Goal: Navigation & Orientation: Find specific page/section

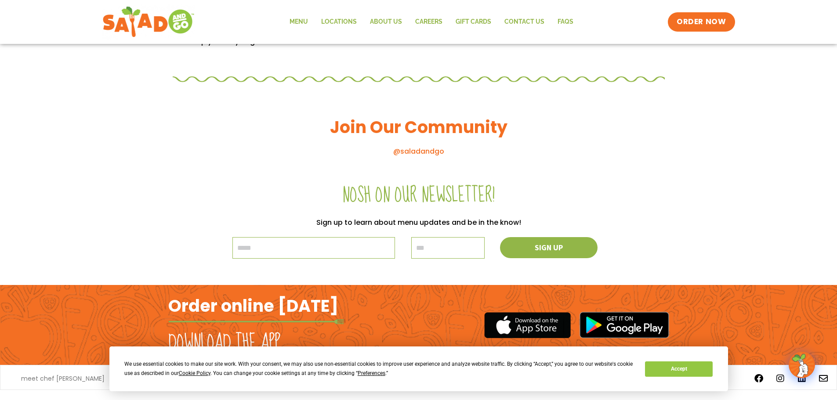
scroll to position [615, 0]
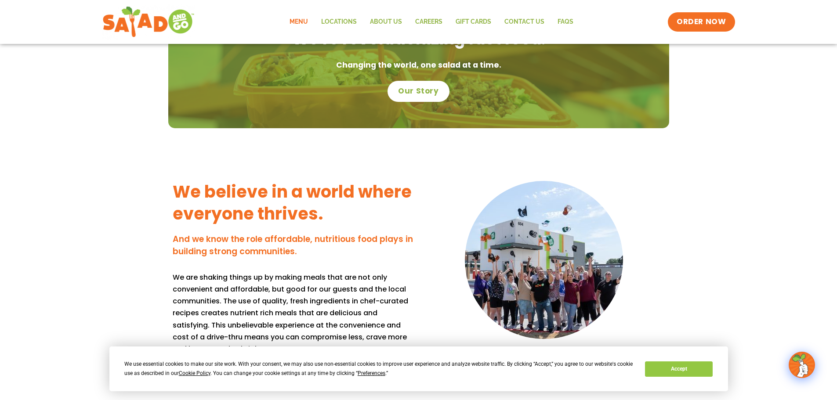
click at [304, 18] on link "Menu" at bounding box center [299, 22] width 32 height 20
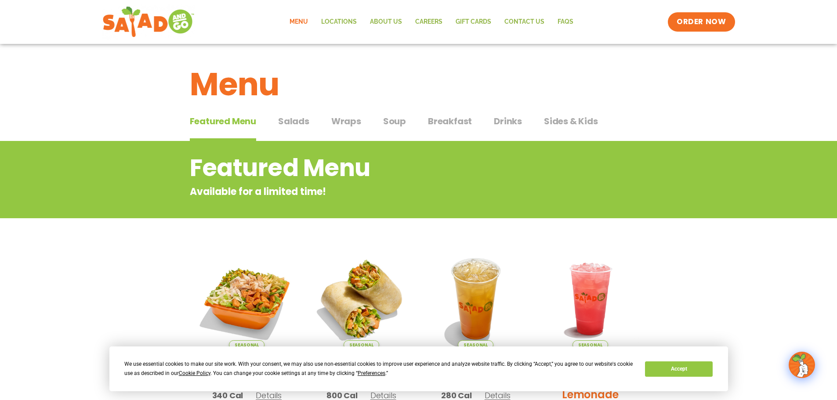
click at [335, 127] on span "Wraps" at bounding box center [346, 121] width 30 height 13
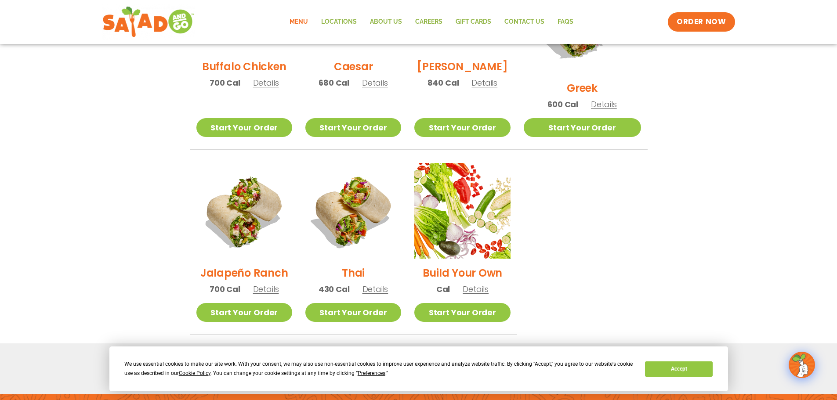
scroll to position [645, 0]
